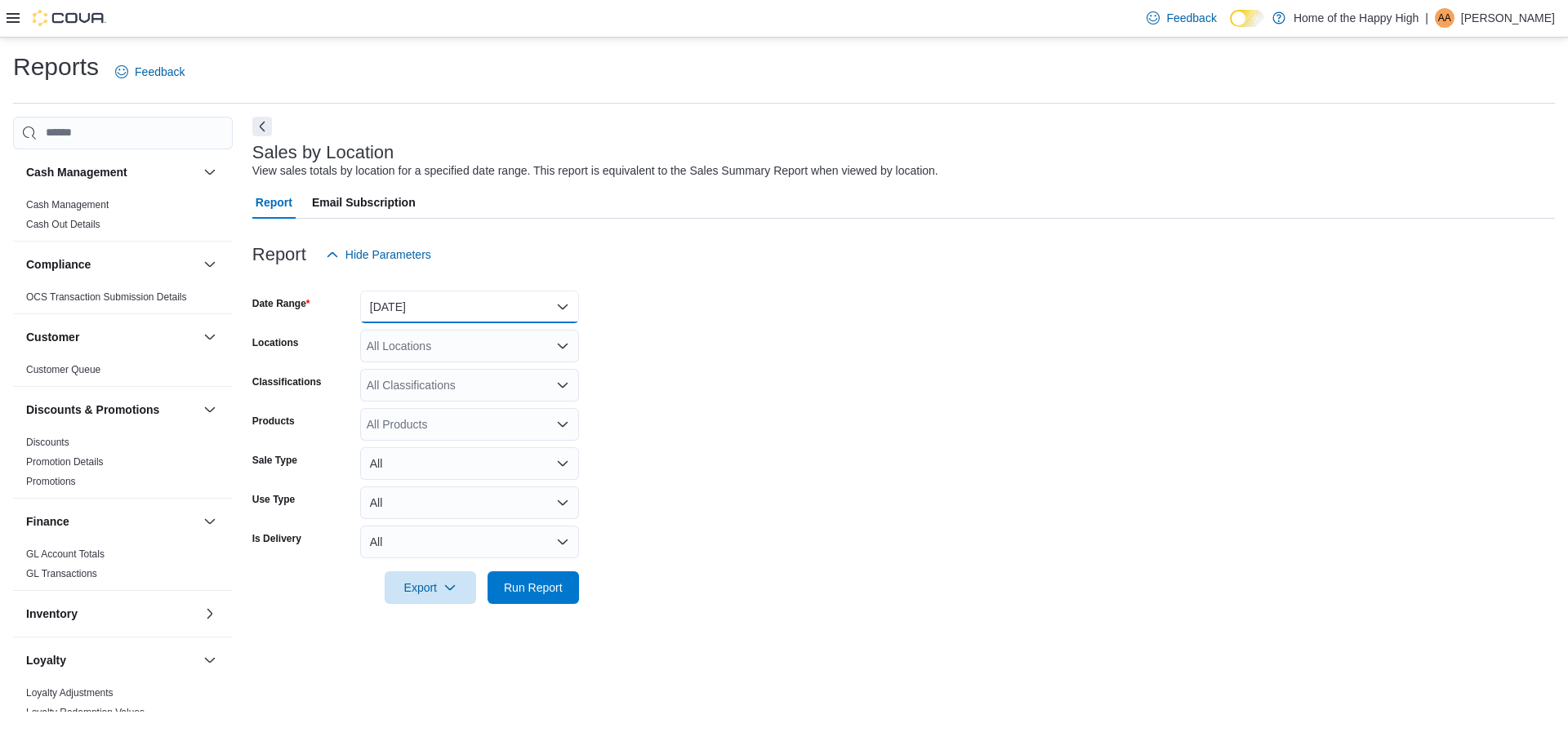
click at [497, 309] on button "[DATE]" at bounding box center [469, 307] width 219 height 33
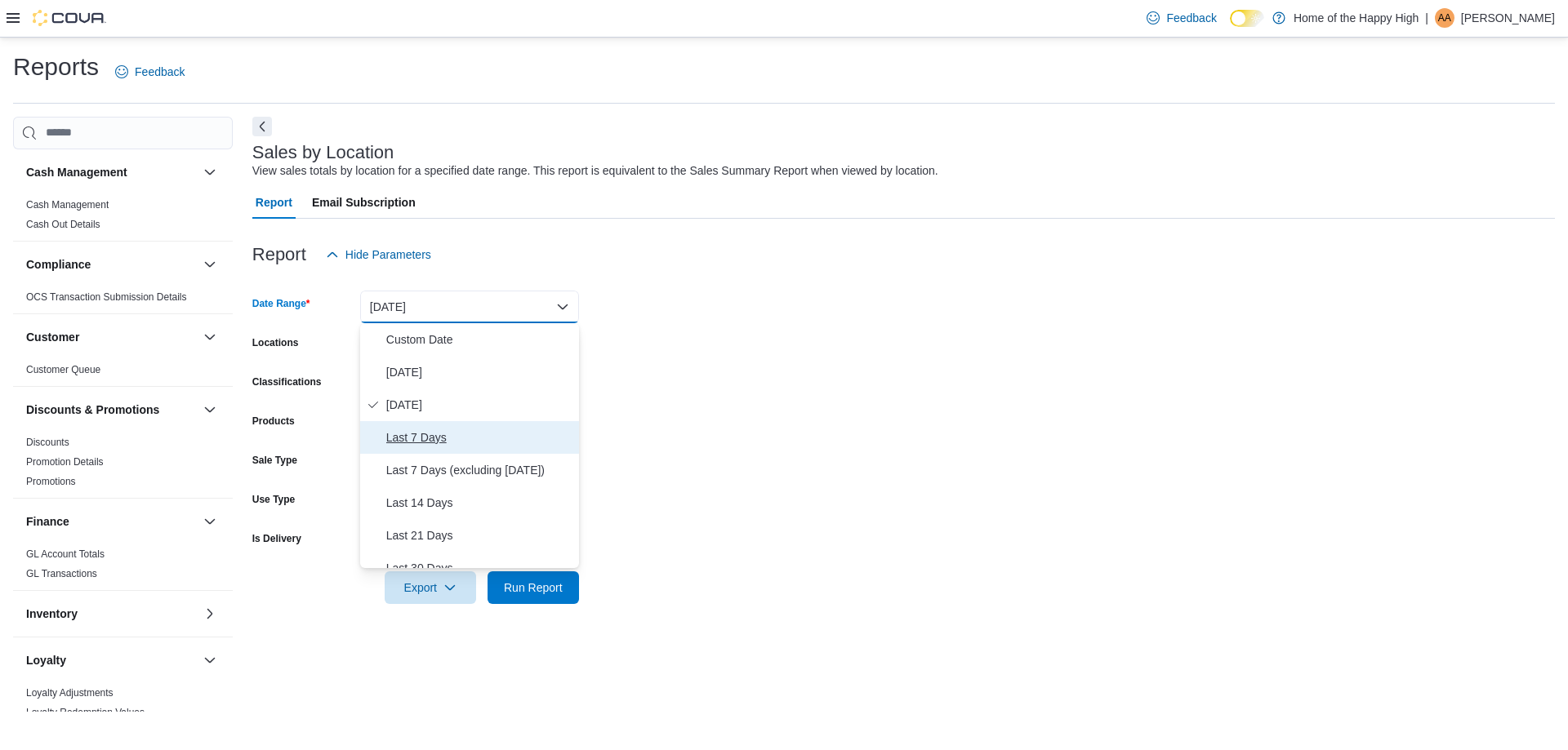
click at [454, 444] on span "Last 7 Days" at bounding box center [480, 437] width 186 height 20
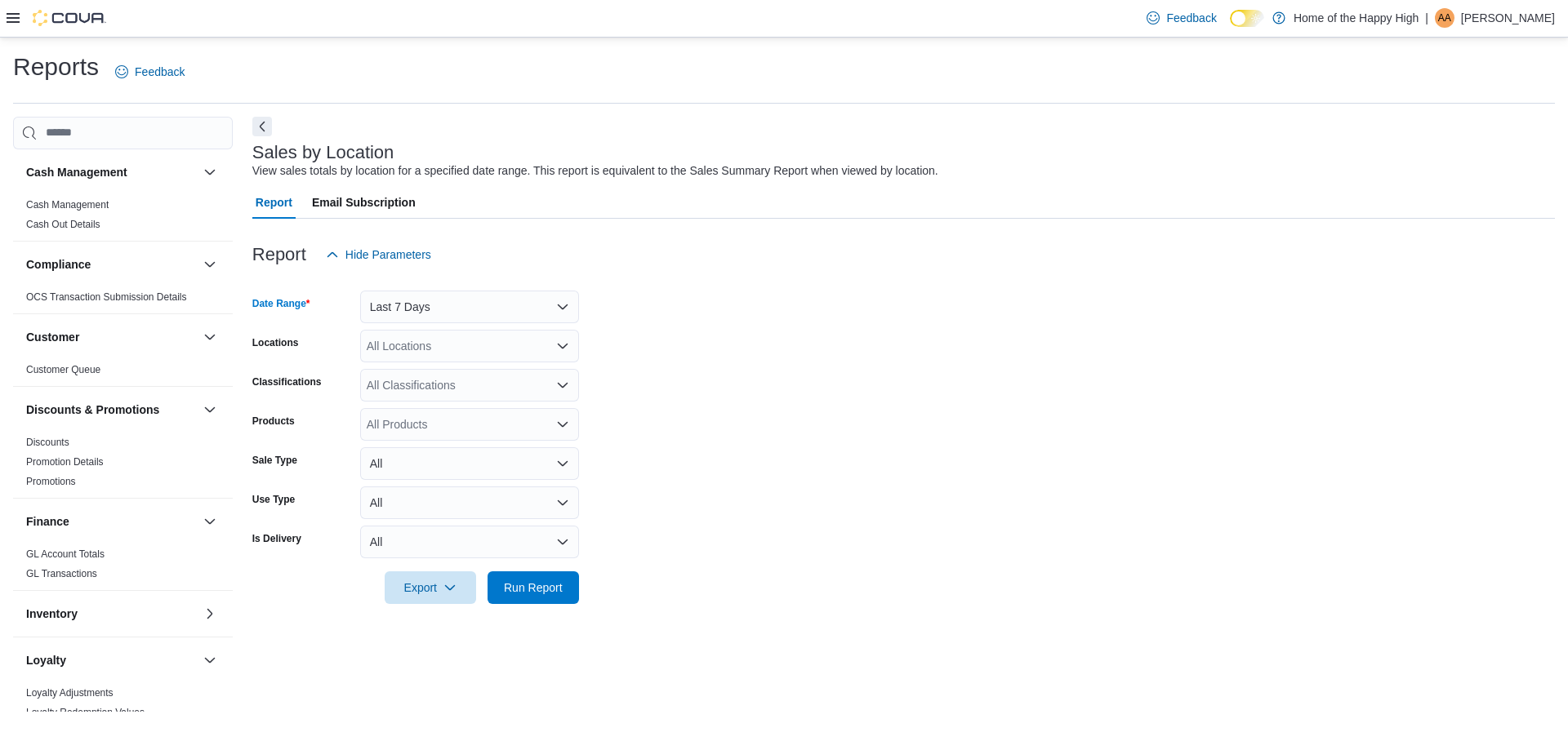
click at [477, 348] on div "All Locations" at bounding box center [469, 346] width 219 height 33
type input "***"
click at [490, 366] on span "Saskatoon - Idylwyld Drive - Fire & Flower" at bounding box center [534, 373] width 213 height 16
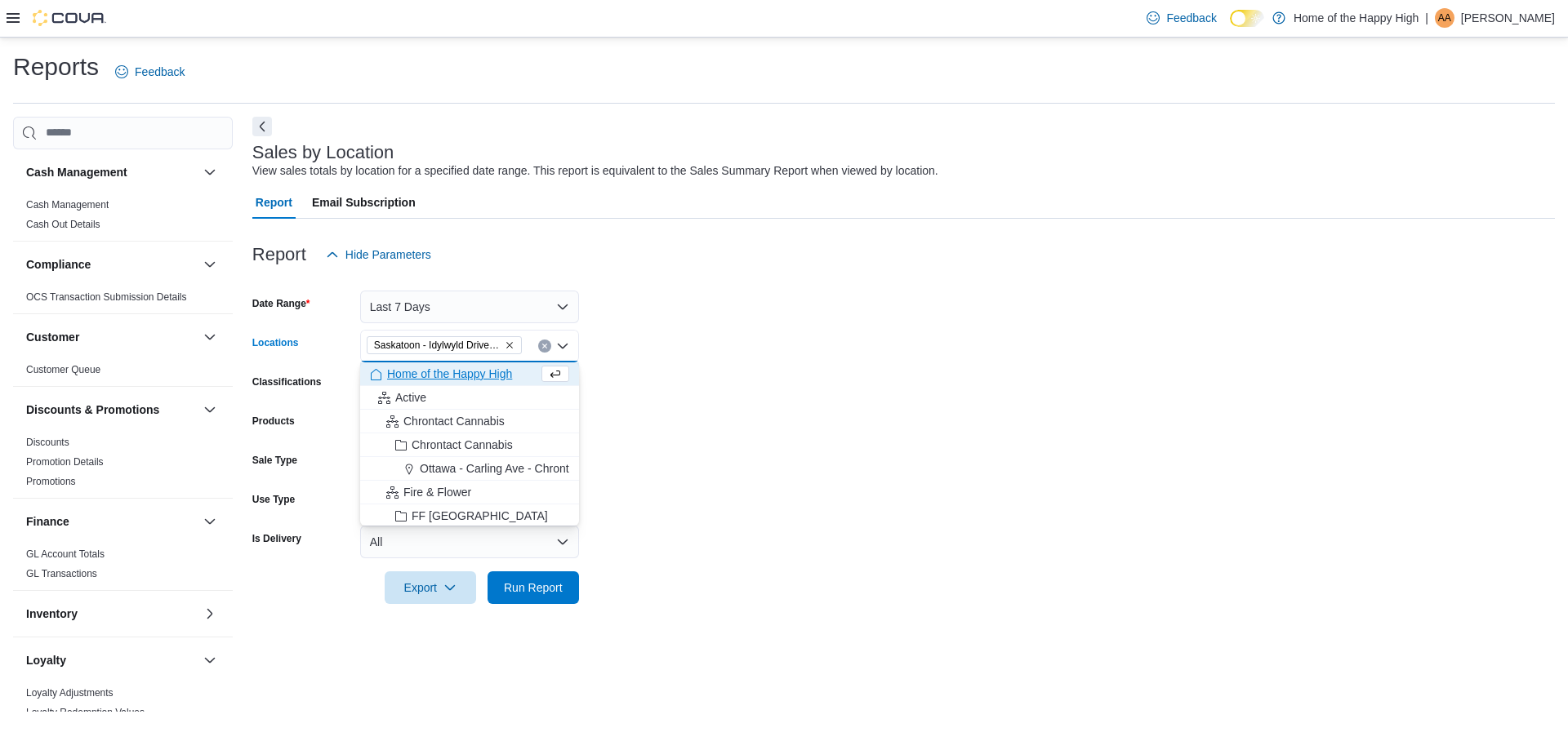
drag, startPoint x: 740, startPoint y: 374, endPoint x: 691, endPoint y: 450, distance: 90.4
click at [741, 374] on form "Date Range Last 7 Days Locations [GEOGRAPHIC_DATA] - Idylwyld Drive - Fire & Fl…" at bounding box center [904, 438] width 1303 height 333
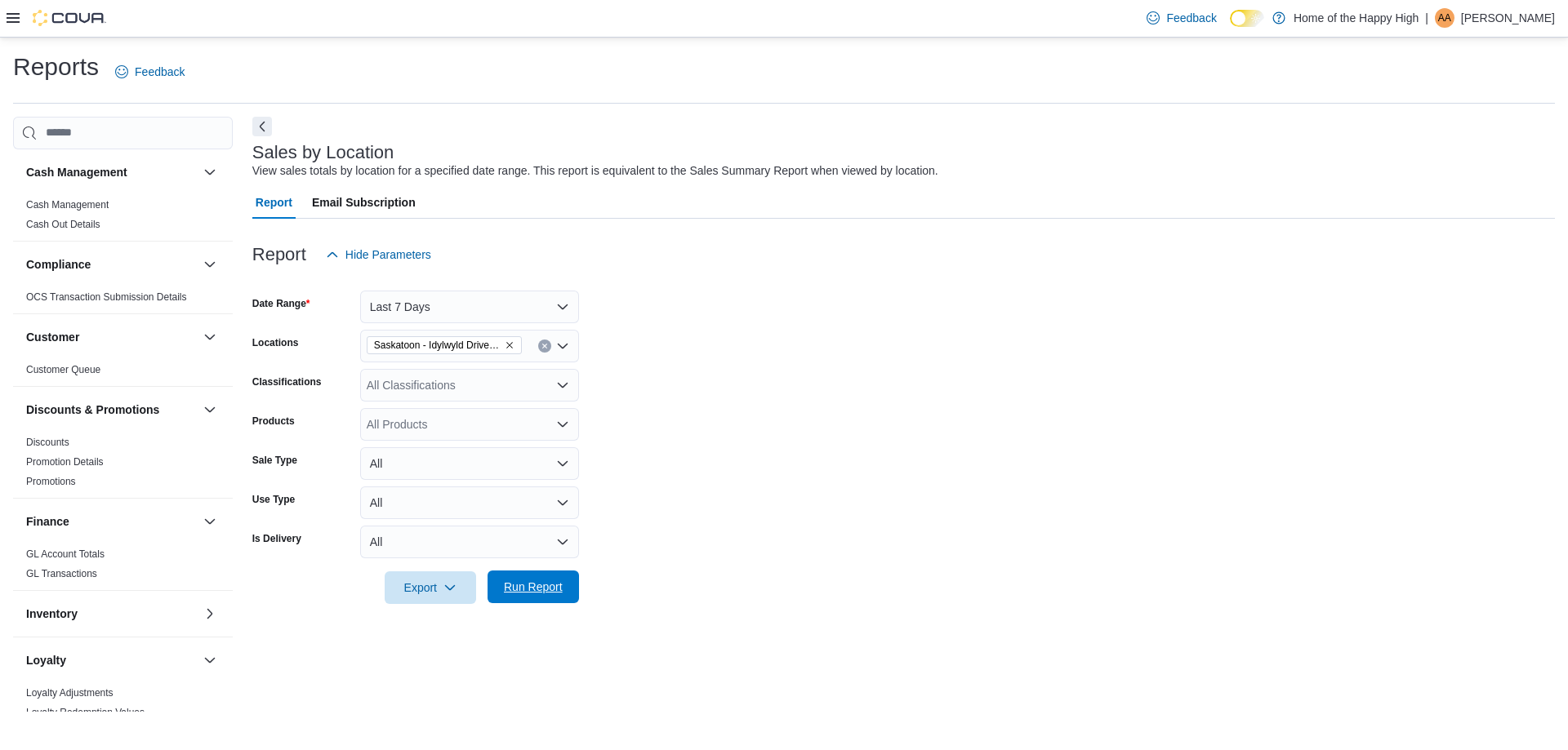
click at [568, 596] on span "Run Report" at bounding box center [533, 587] width 72 height 33
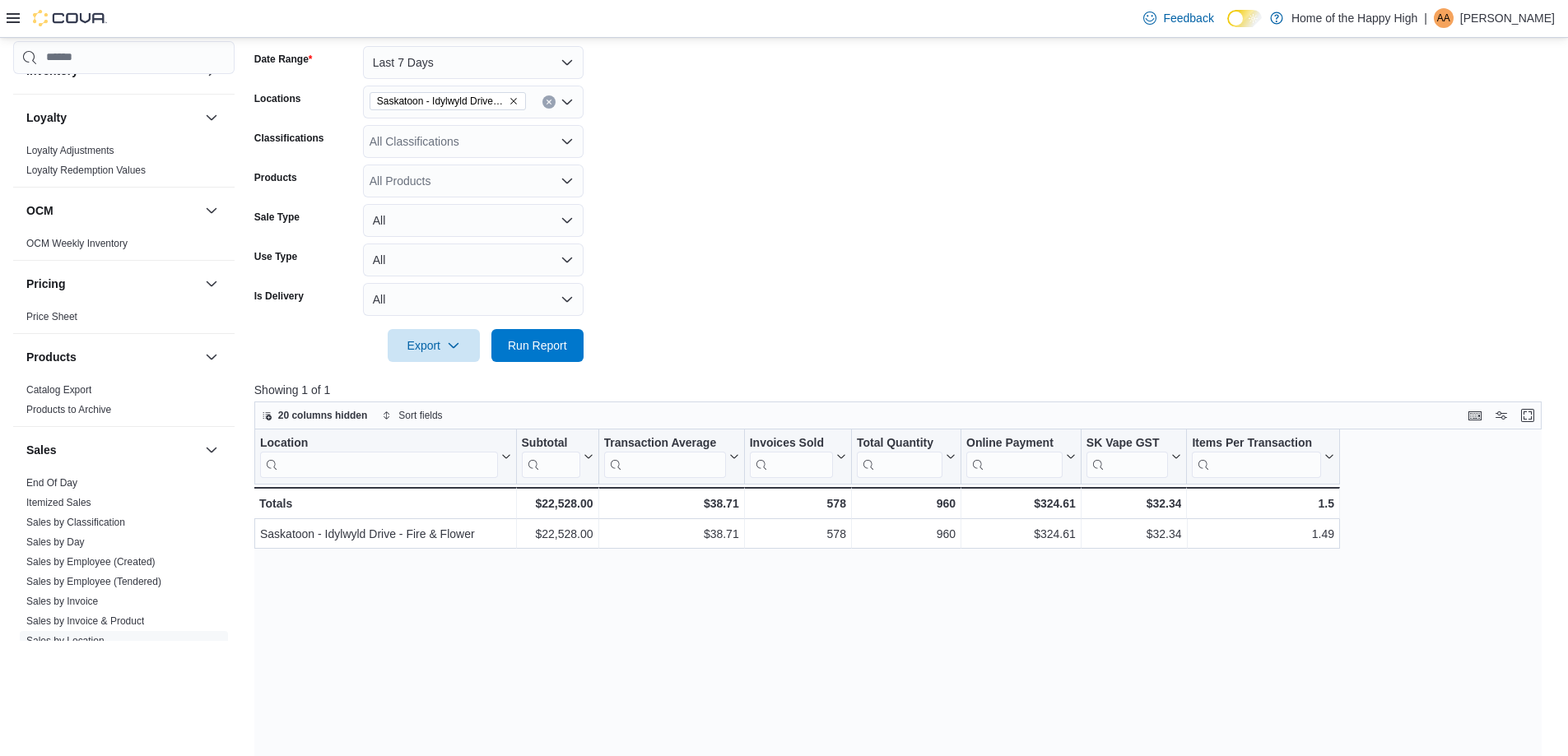
scroll to position [576, 0]
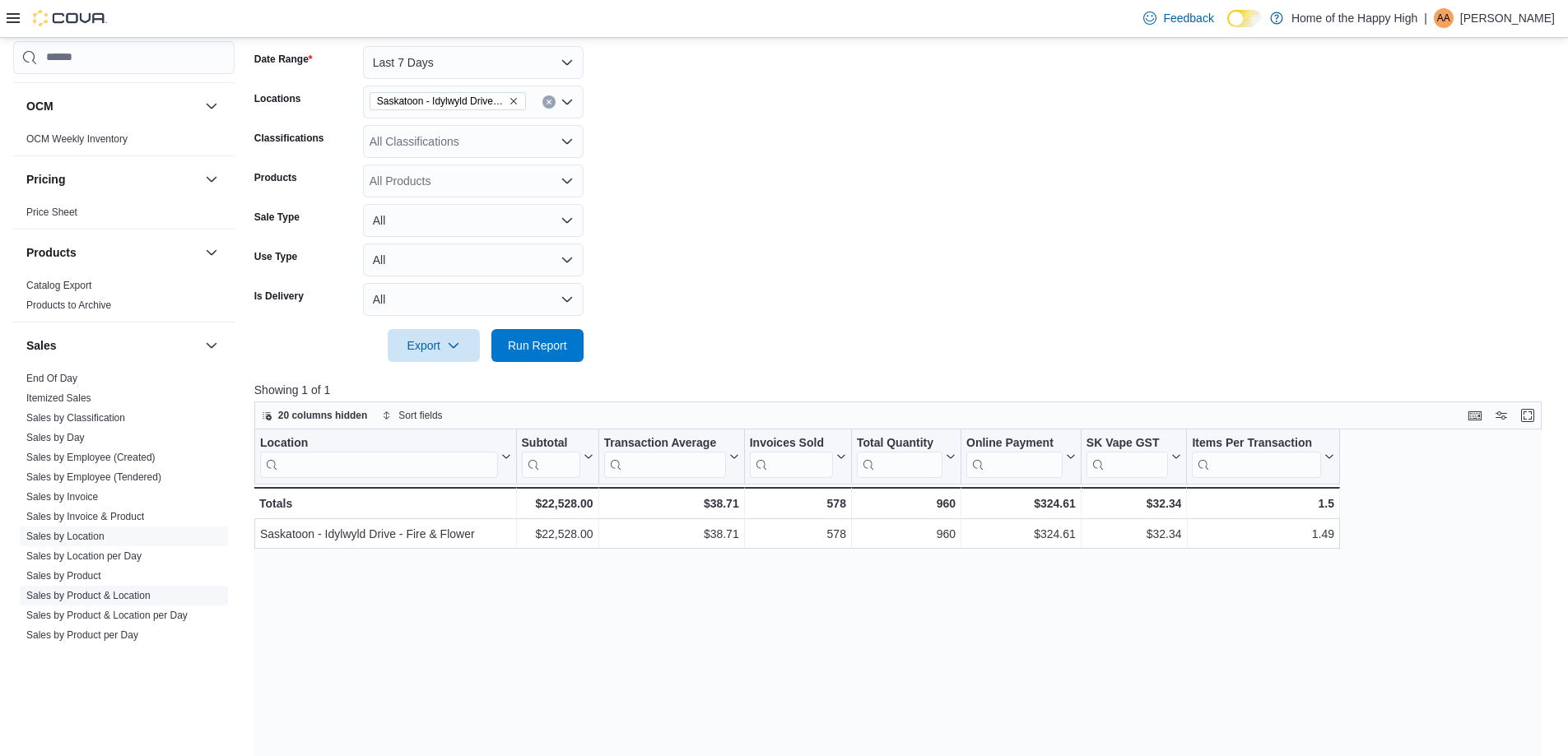
click at [109, 595] on link "Sales by Product & Location" at bounding box center [88, 595] width 124 height 12
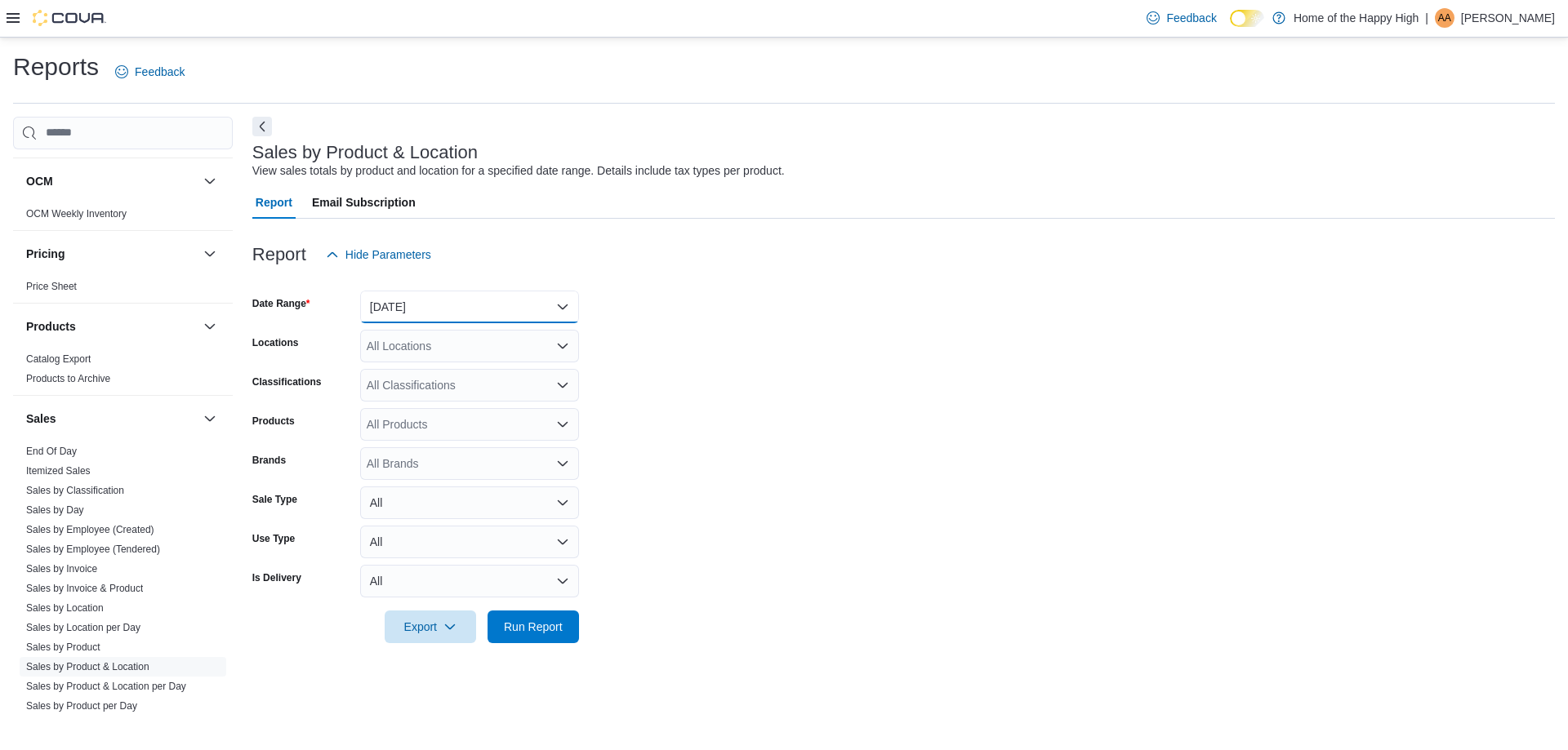
click at [511, 292] on button "[DATE]" at bounding box center [469, 307] width 219 height 33
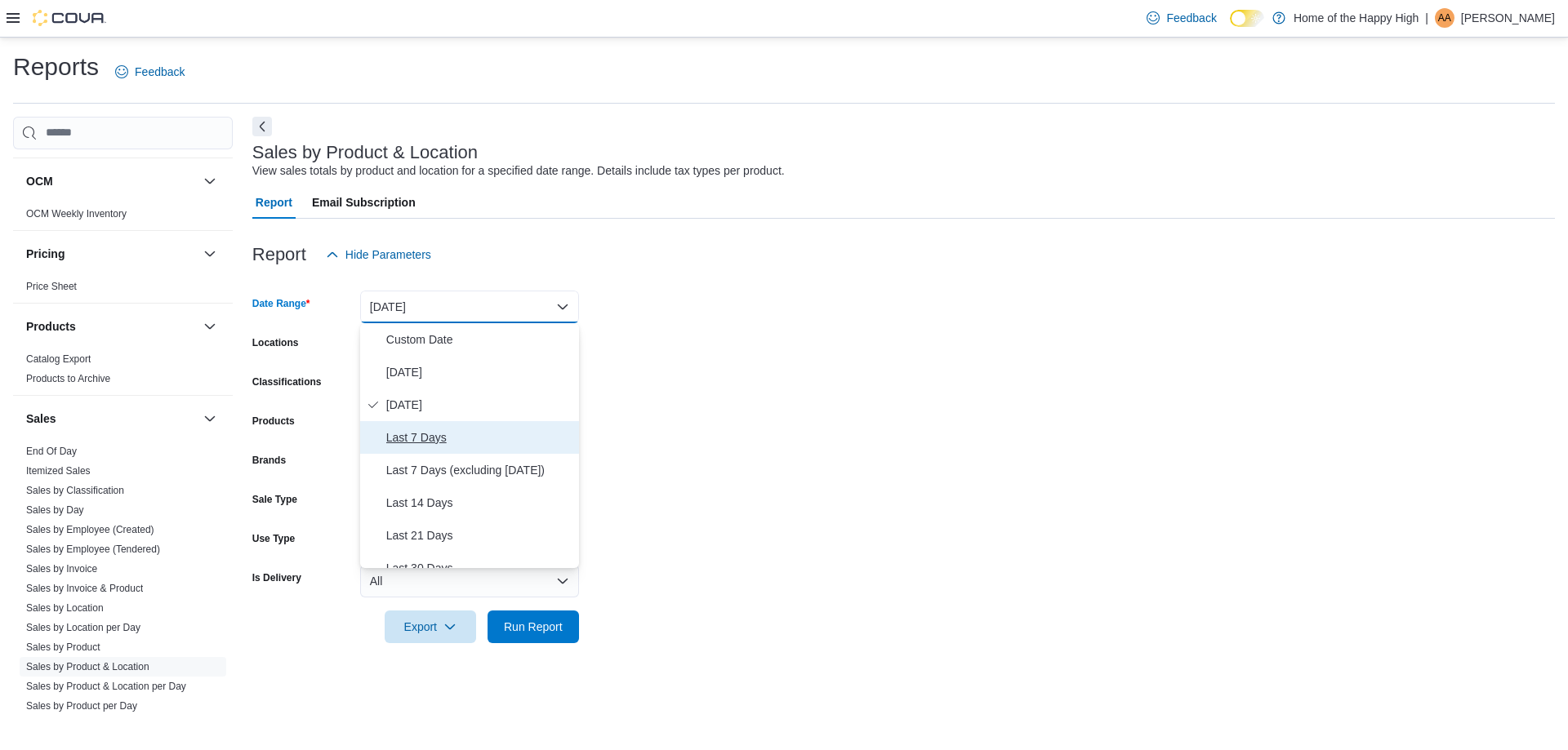
click at [470, 445] on span "Last 7 Days" at bounding box center [480, 437] width 186 height 20
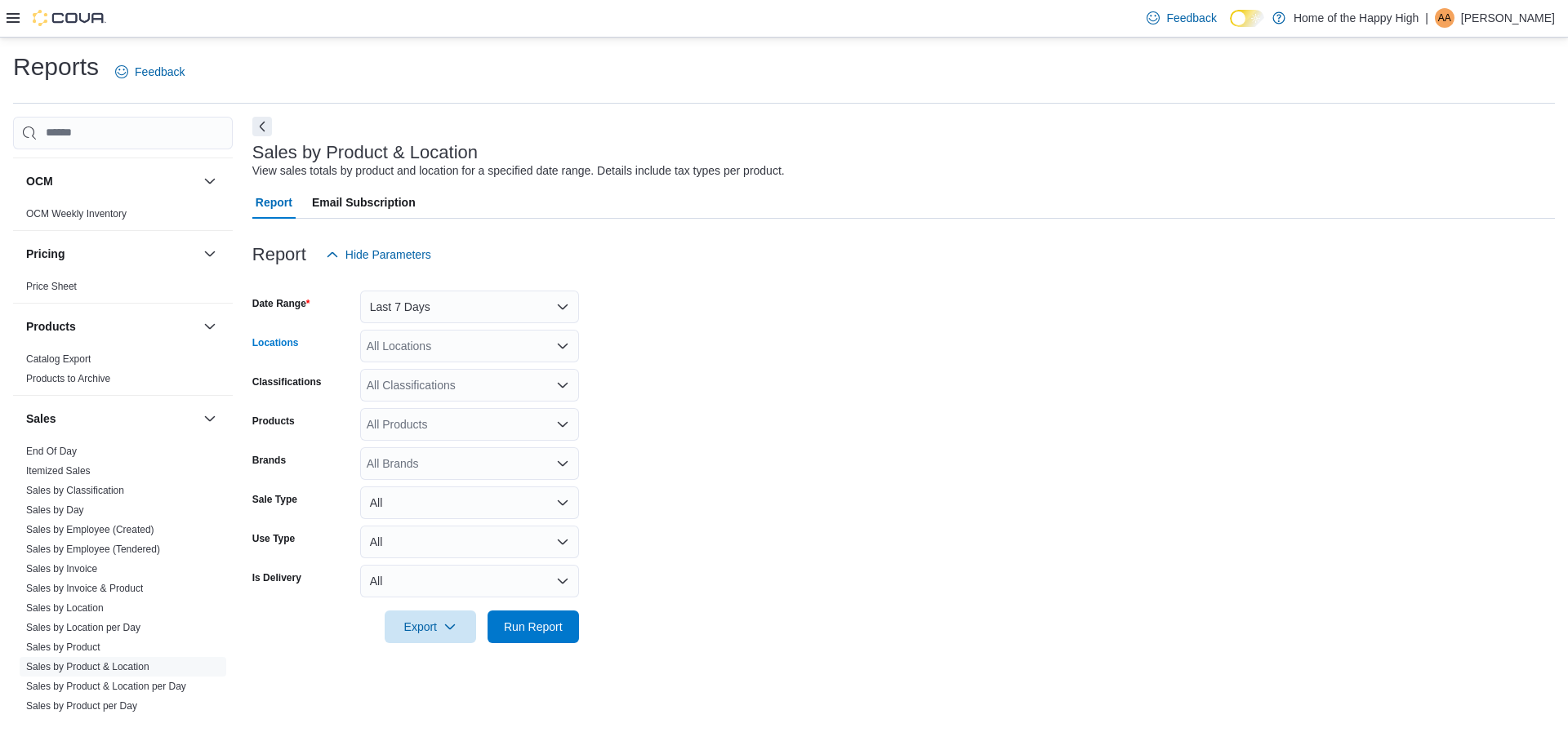
click at [478, 348] on div "All Locations" at bounding box center [469, 346] width 219 height 33
type input "***"
click at [485, 371] on span "Saskatoon - Idylwyld Drive - Fire & Flower" at bounding box center [534, 373] width 213 height 16
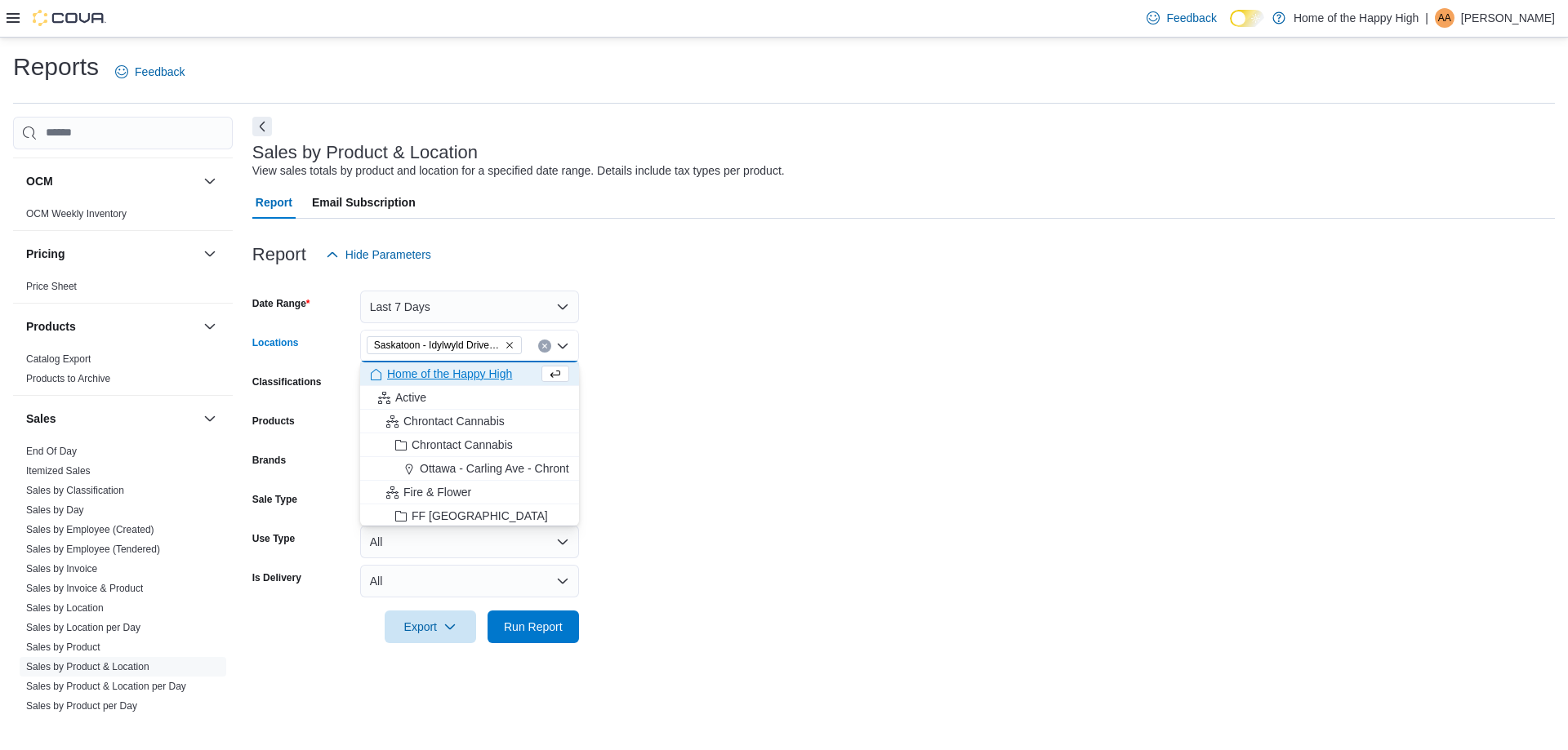
click at [723, 374] on form "Date Range Last 7 Days Locations [GEOGRAPHIC_DATA] - Idylwyld Drive - Fire & Fl…" at bounding box center [904, 457] width 1303 height 372
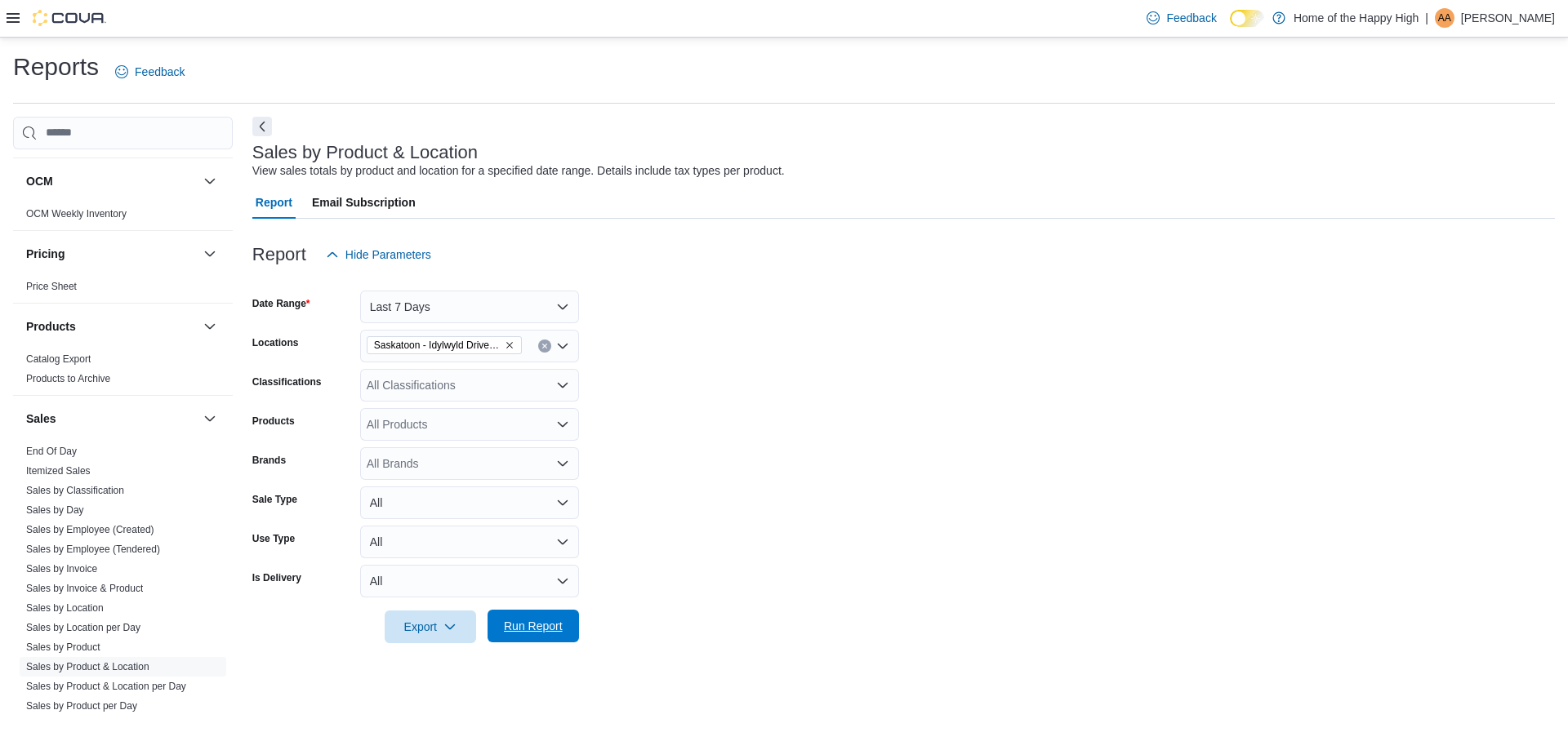
click at [554, 623] on span "Run Report" at bounding box center [533, 626] width 59 height 16
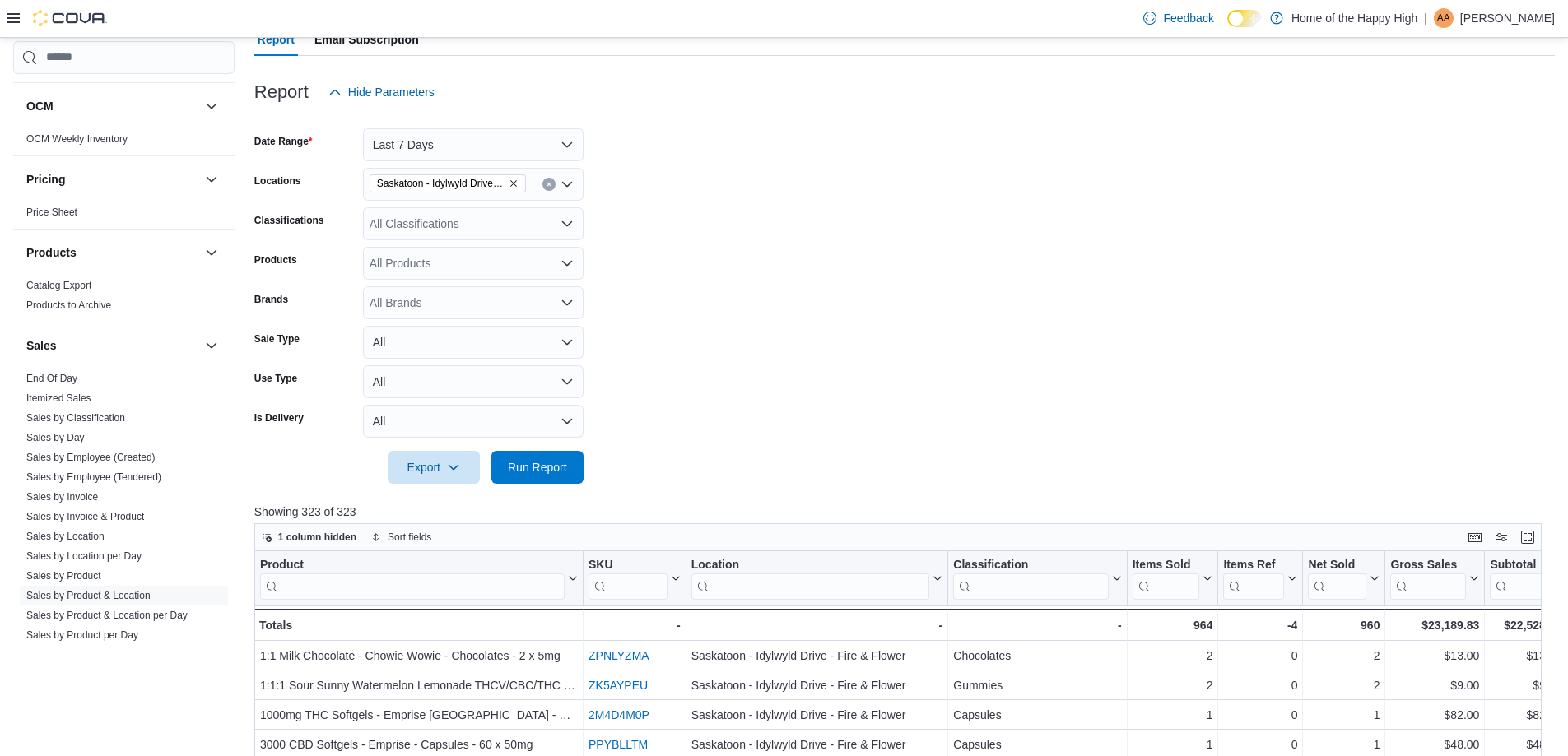
scroll to position [411, 0]
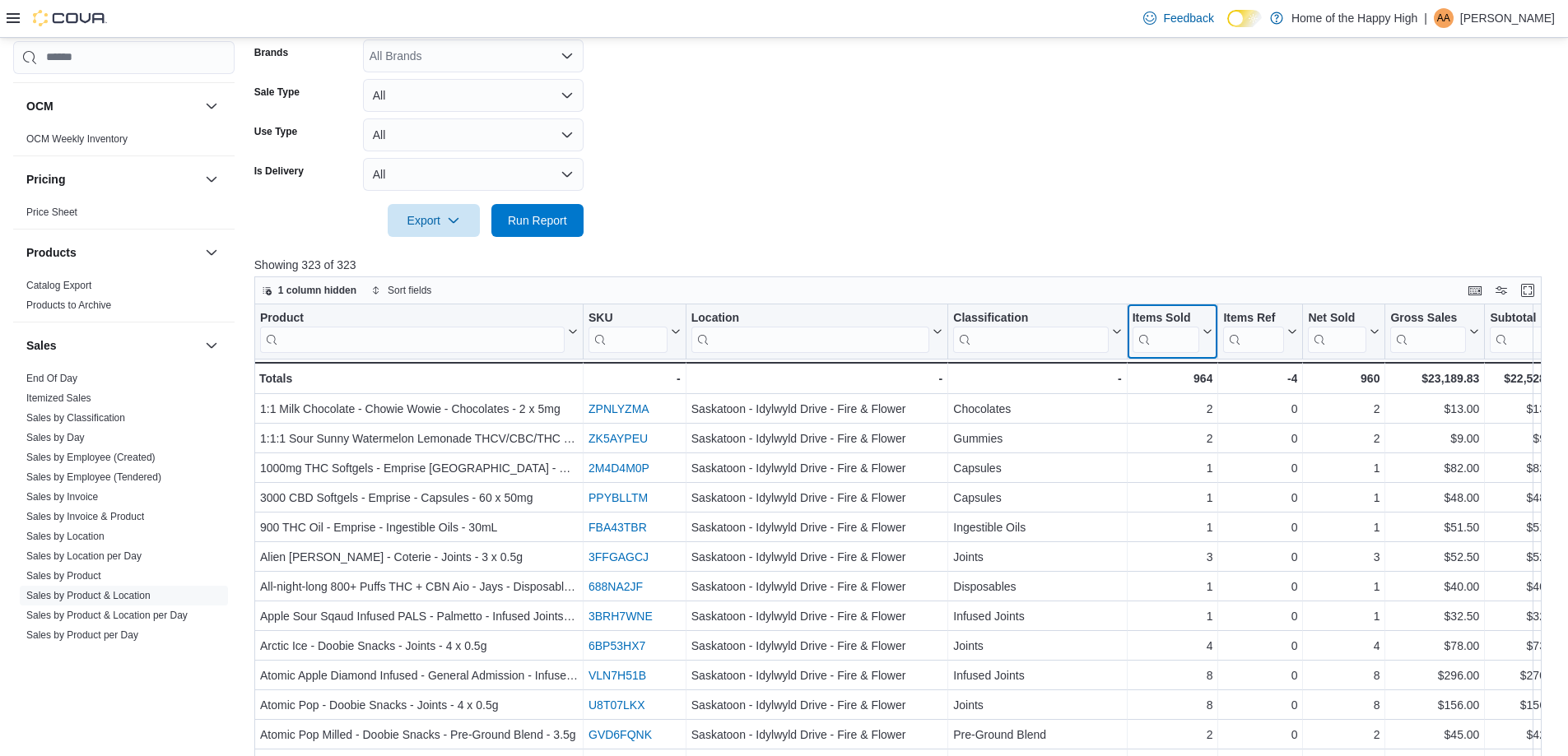
click at [1203, 329] on icon at bounding box center [1205, 332] width 13 height 10
click at [1188, 417] on span "Sort High-Low" at bounding box center [1184, 415] width 63 height 13
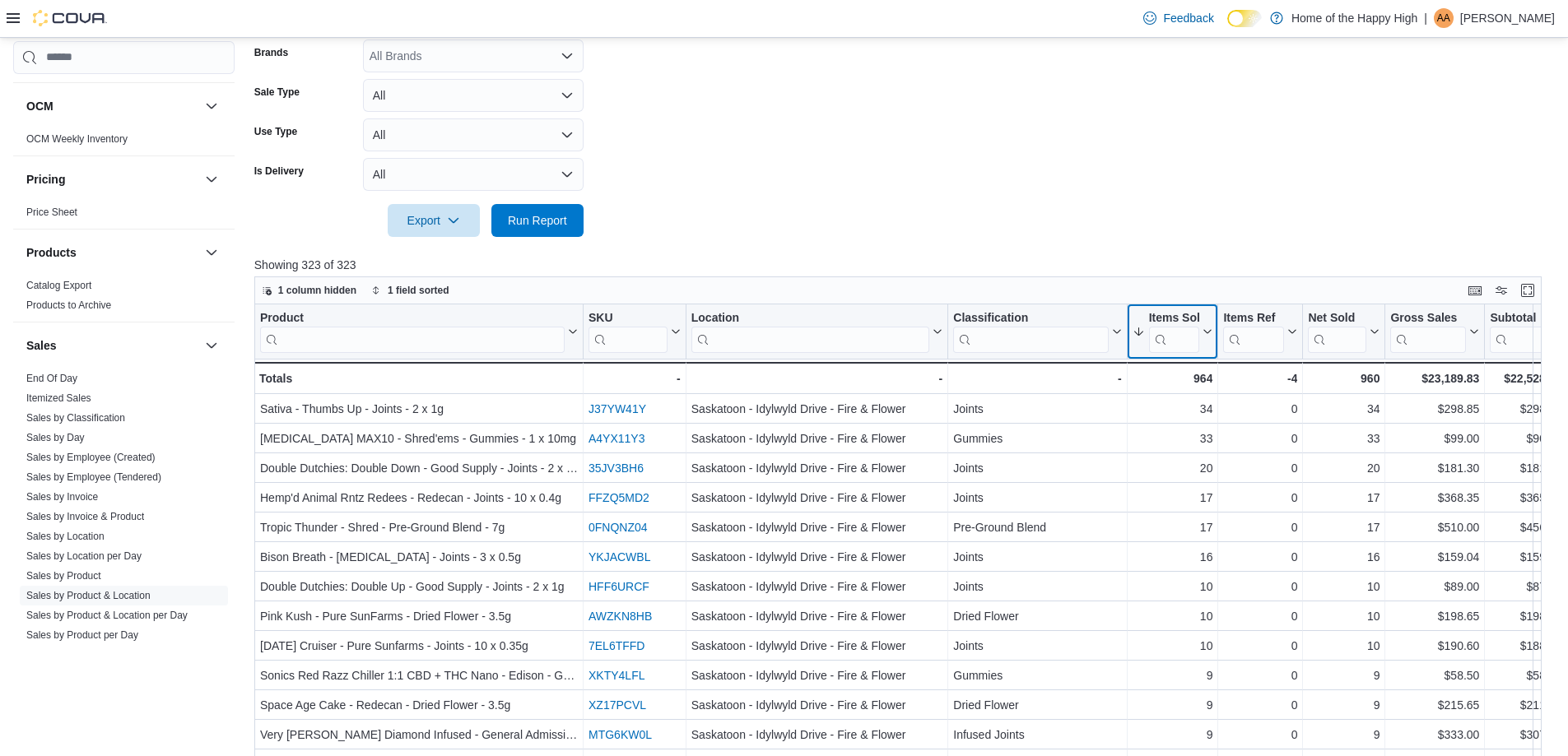
scroll to position [82, 0]
